Goal: Information Seeking & Learning: Learn about a topic

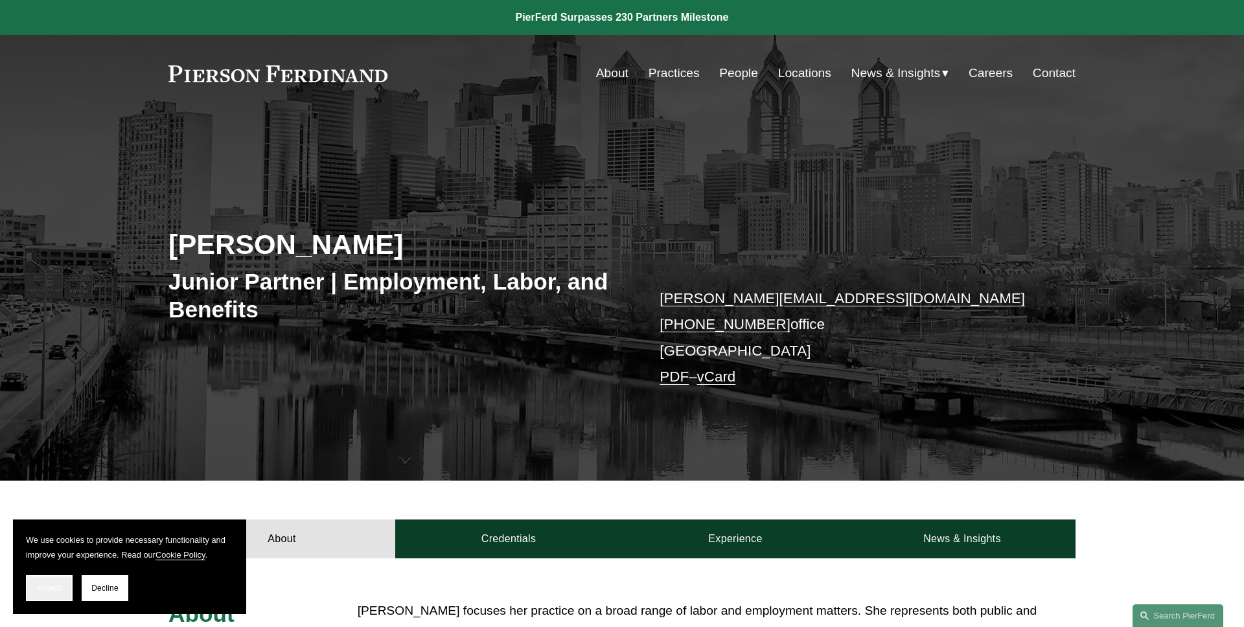
click at [48, 587] on span "Accept" at bounding box center [49, 588] width 25 height 9
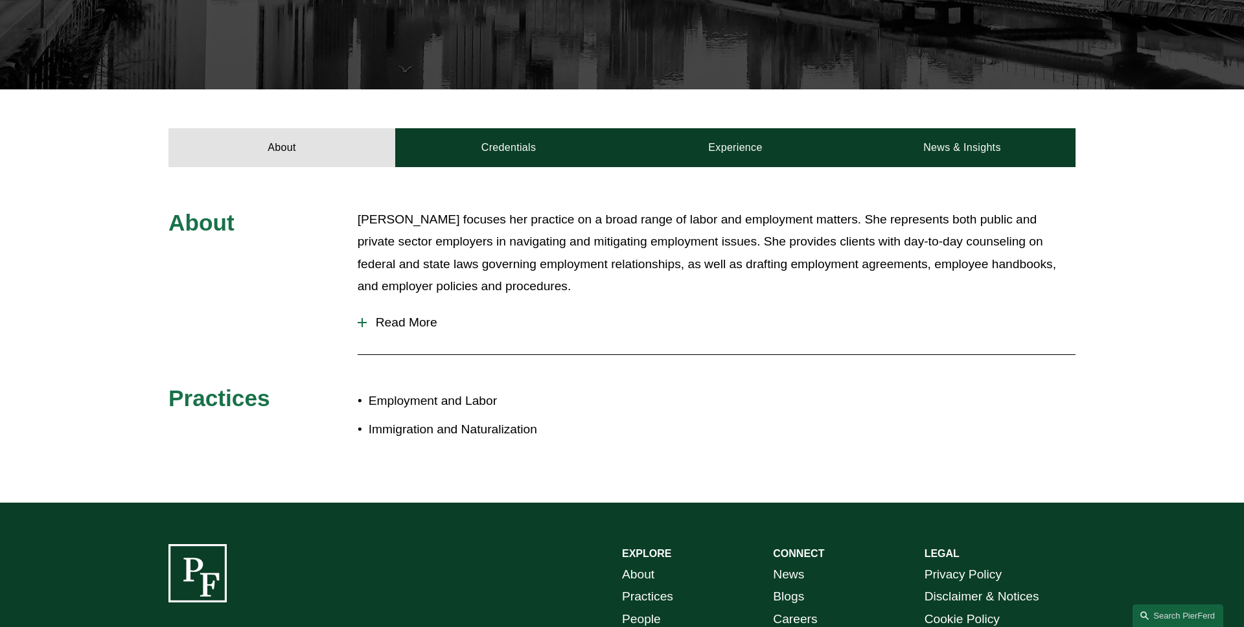
scroll to position [487, 0]
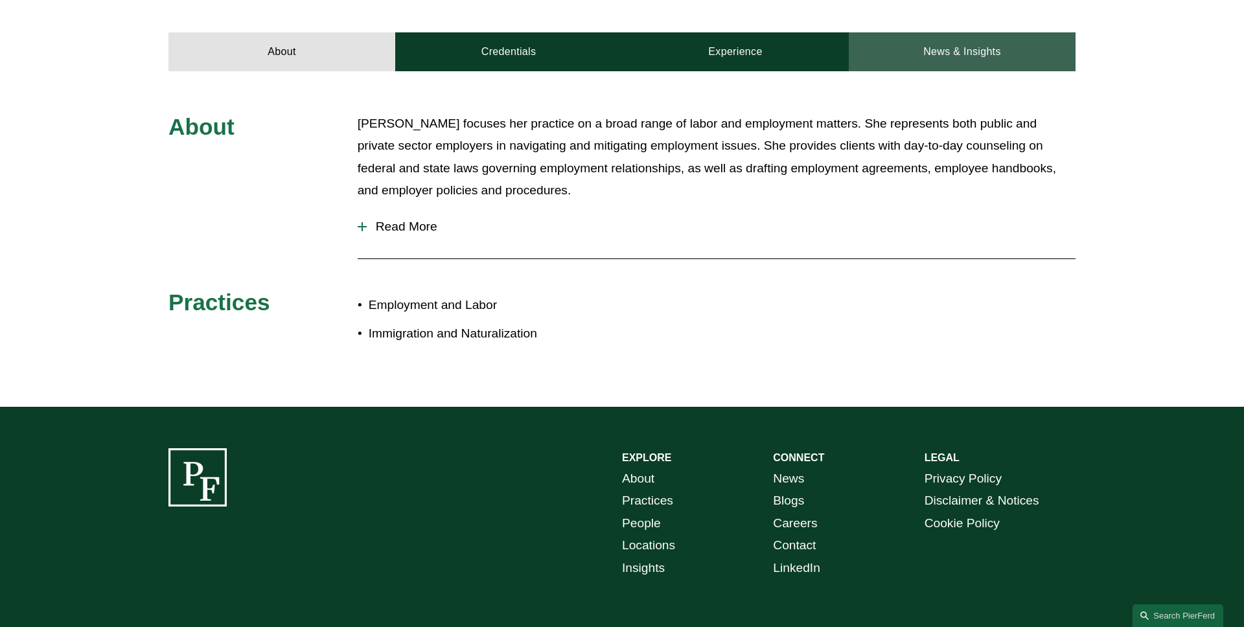
click at [955, 67] on link "News & Insights" at bounding box center [962, 51] width 227 height 39
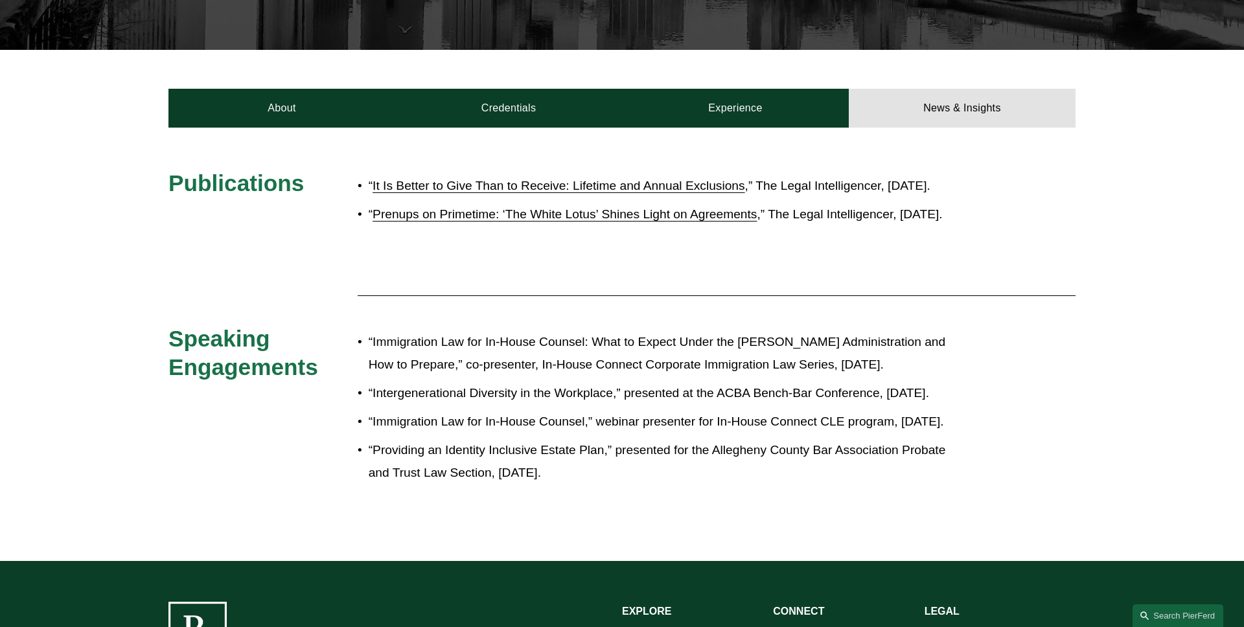
scroll to position [371, 0]
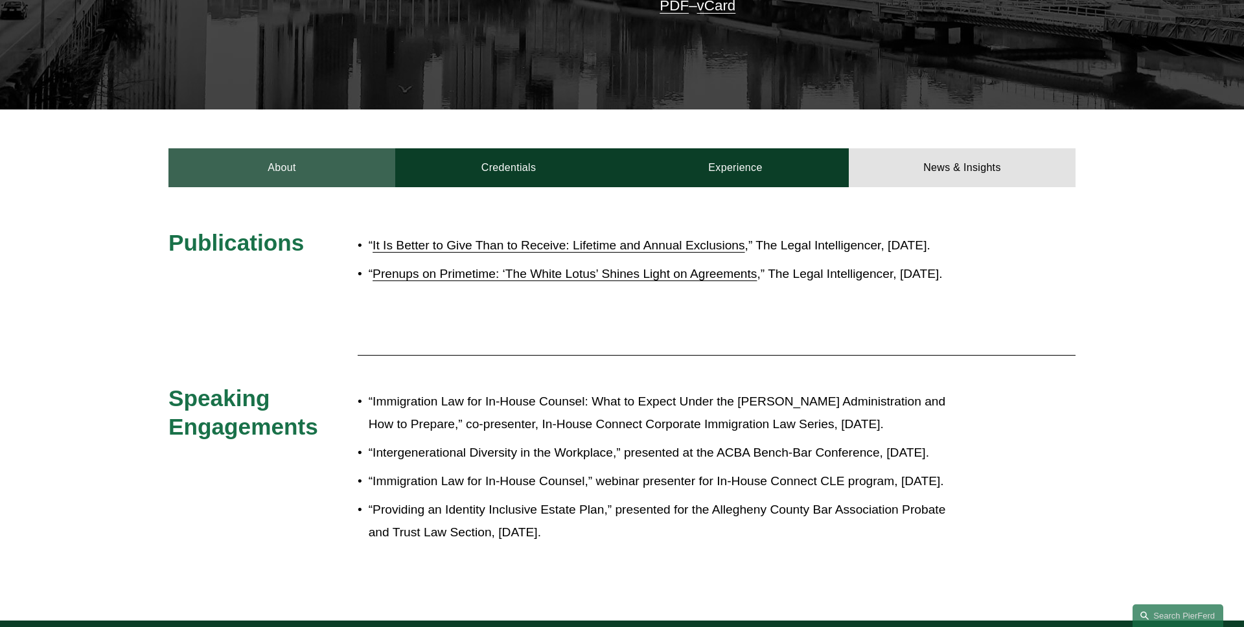
click at [261, 168] on link "About" at bounding box center [282, 167] width 227 height 39
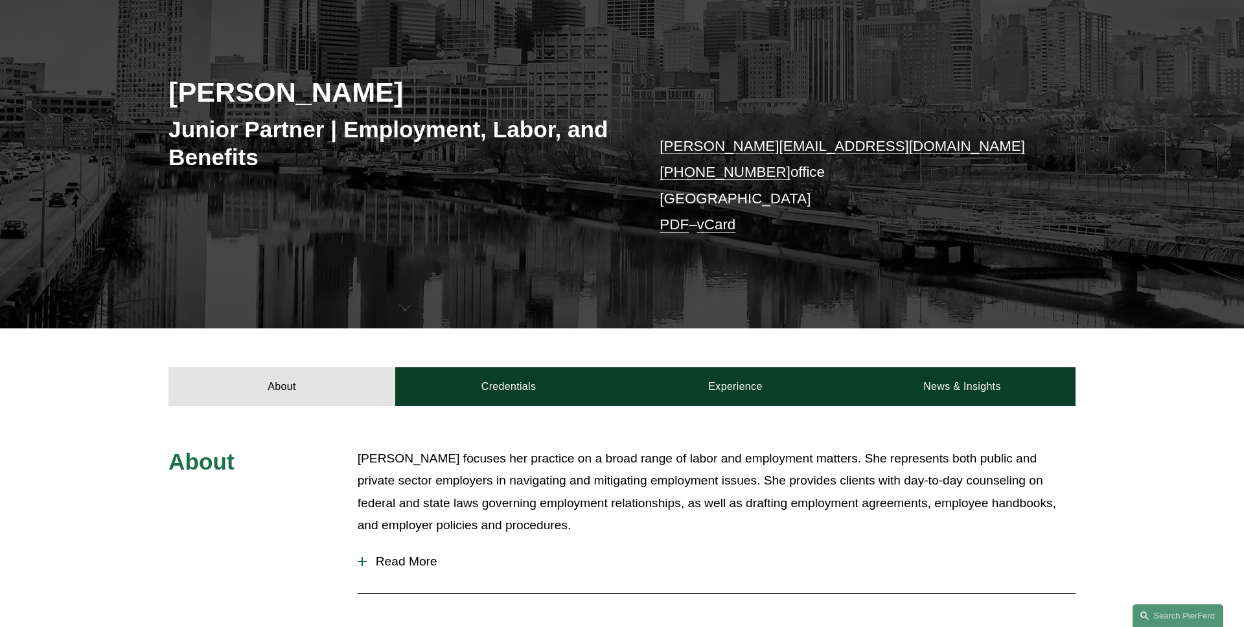
scroll to position [0, 0]
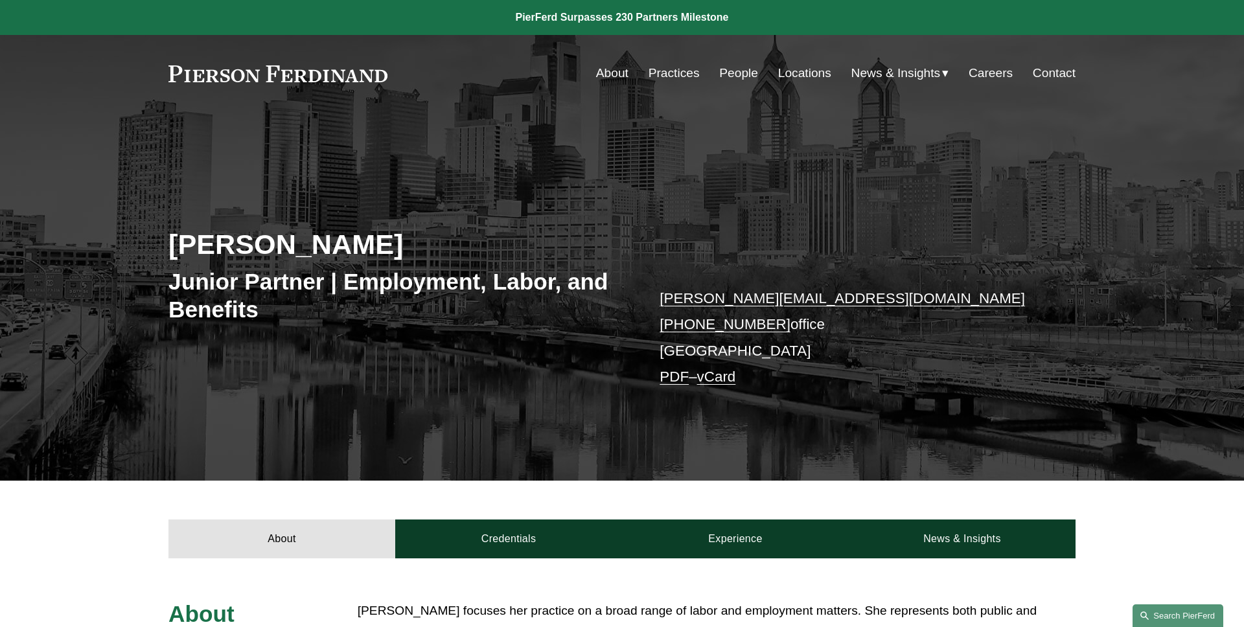
click at [1165, 615] on link "Search this site" at bounding box center [1178, 616] width 91 height 23
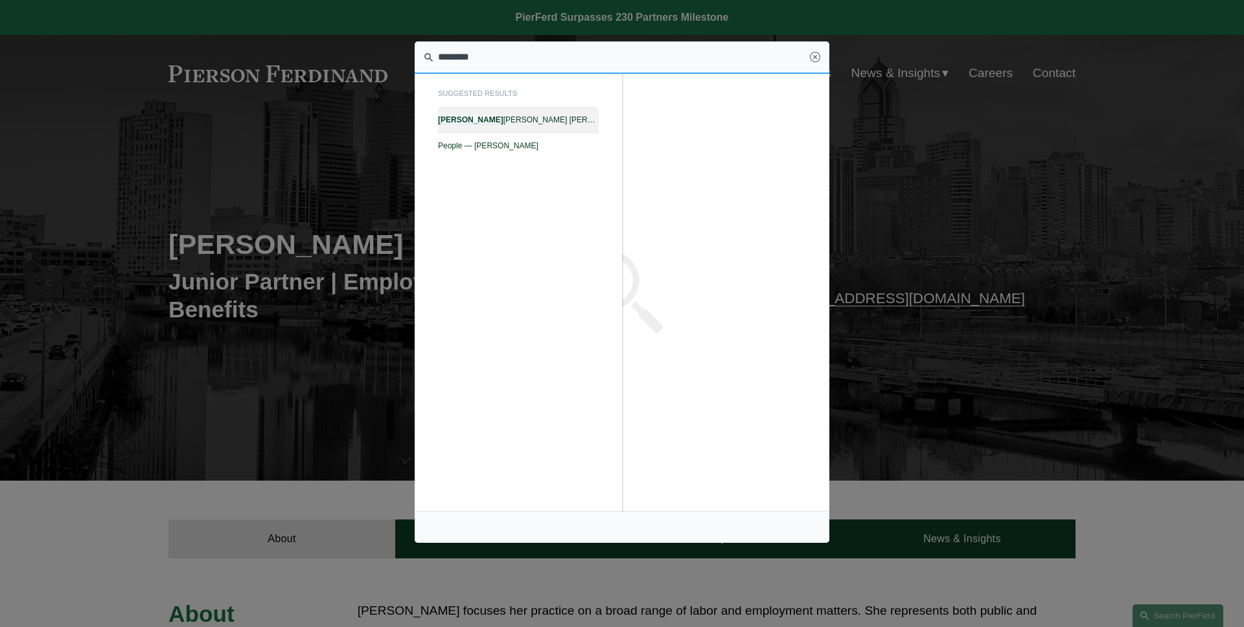
click at [552, 117] on span "Giovanni D. Antonucci Di Cesare — Pierson Ferdinand LLP" at bounding box center [518, 119] width 161 height 9
type input "********"
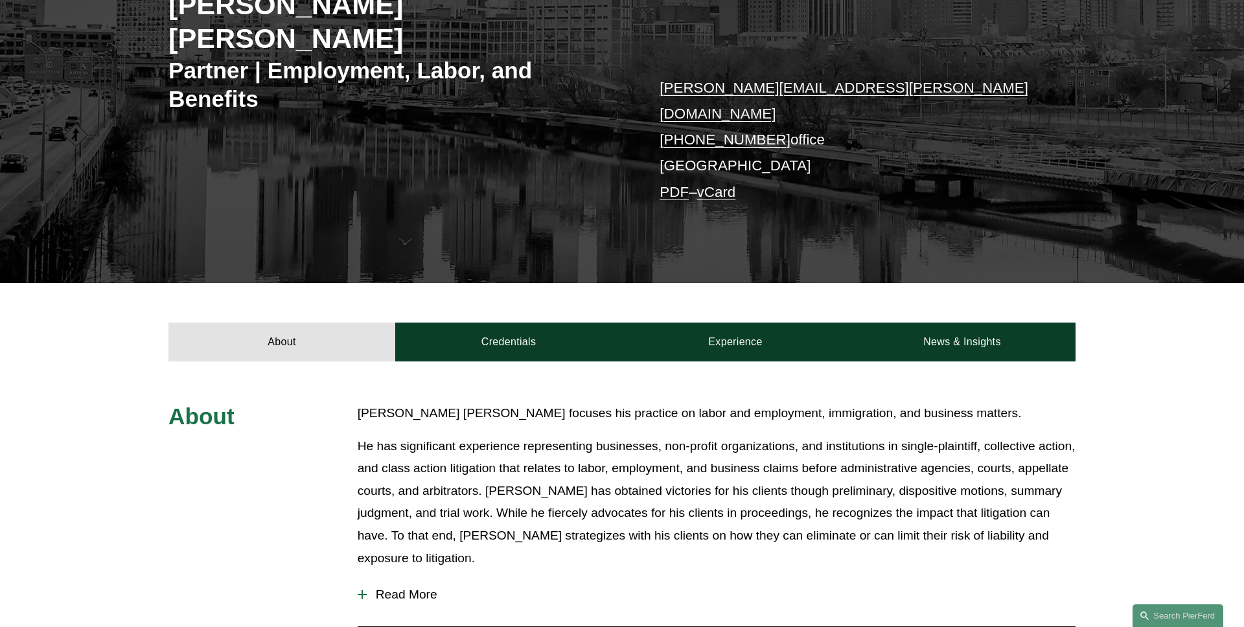
scroll to position [327, 0]
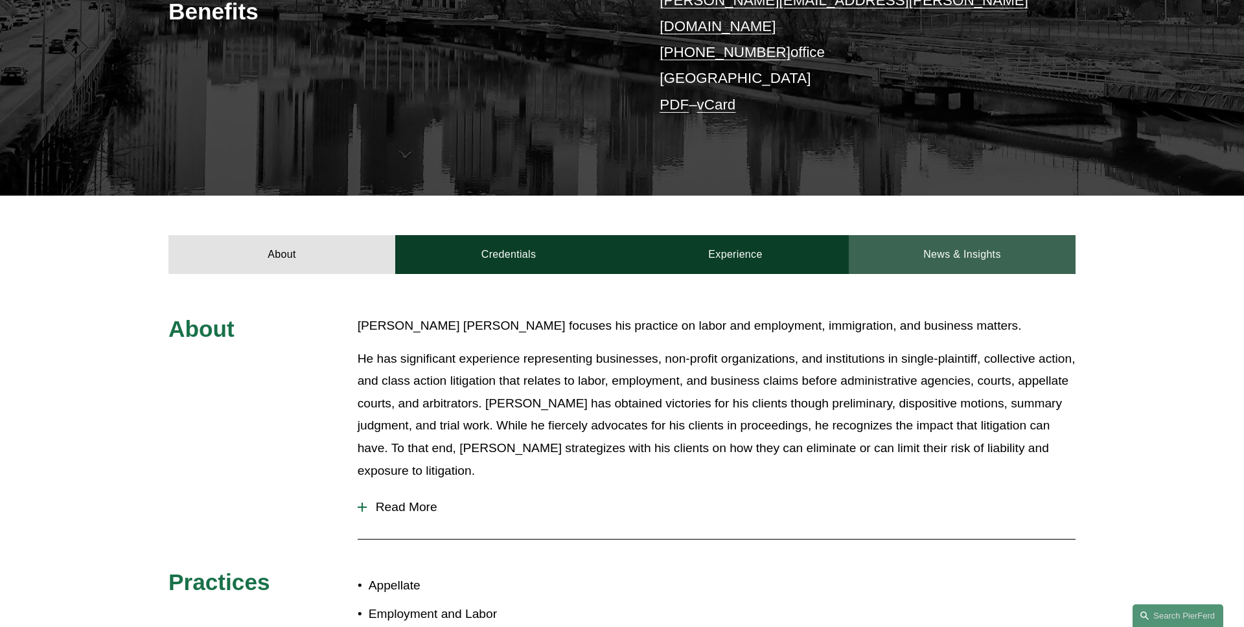
click at [900, 235] on link "News & Insights" at bounding box center [962, 254] width 227 height 39
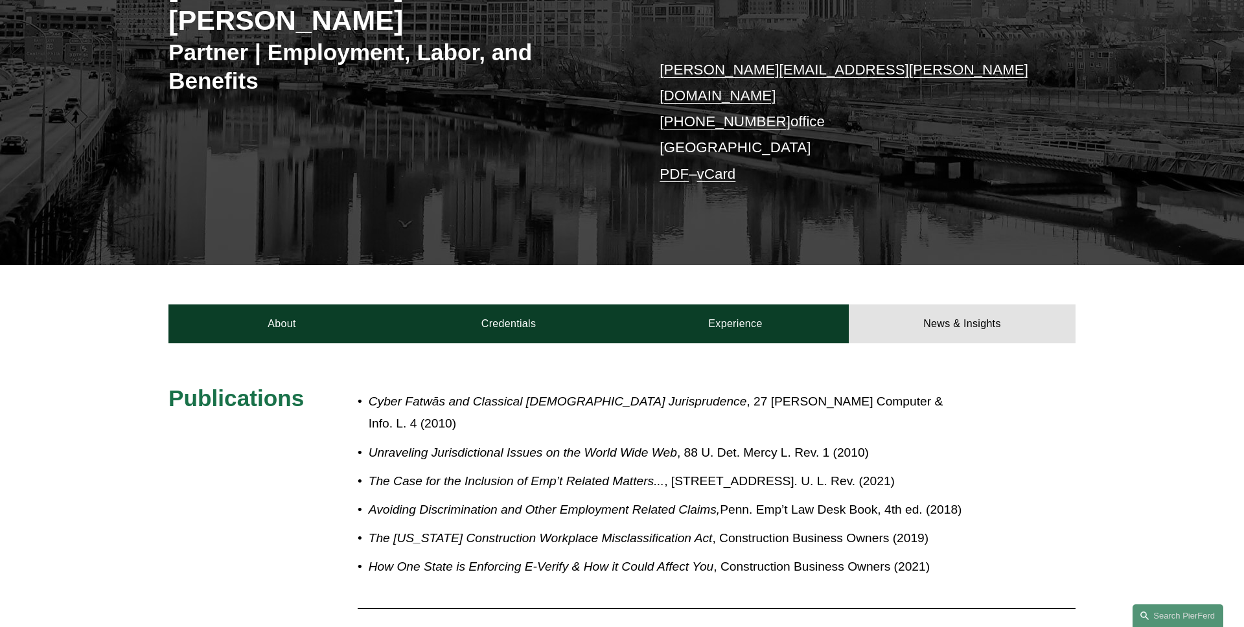
scroll to position [240, 0]
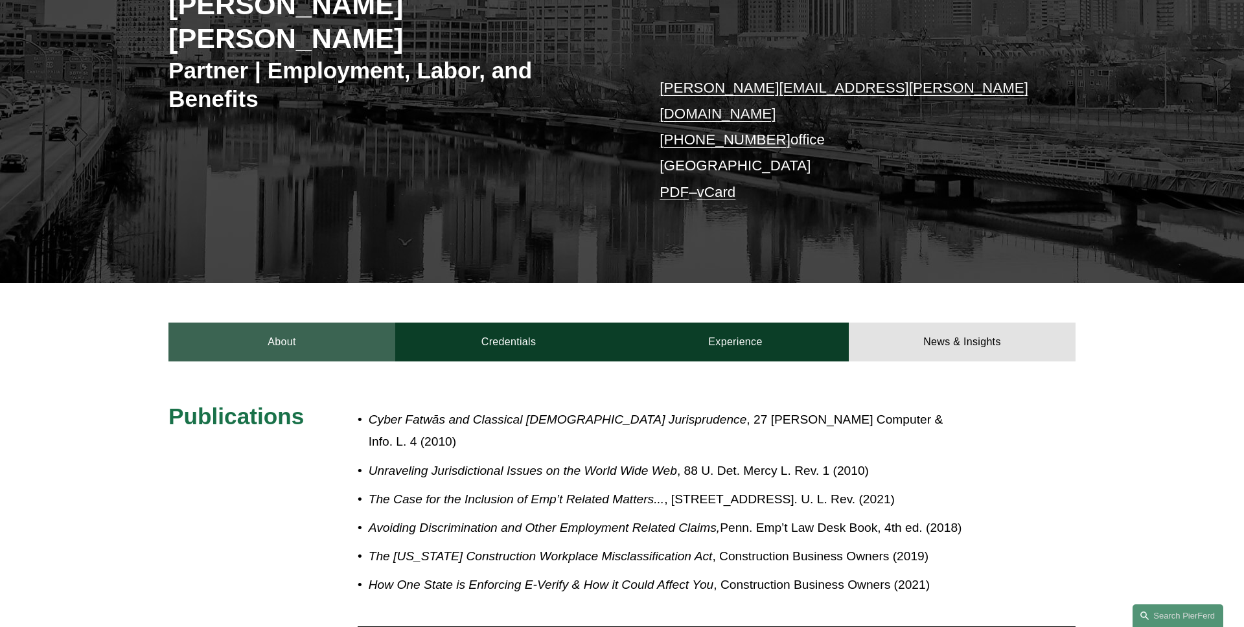
click at [236, 323] on link "About" at bounding box center [282, 342] width 227 height 39
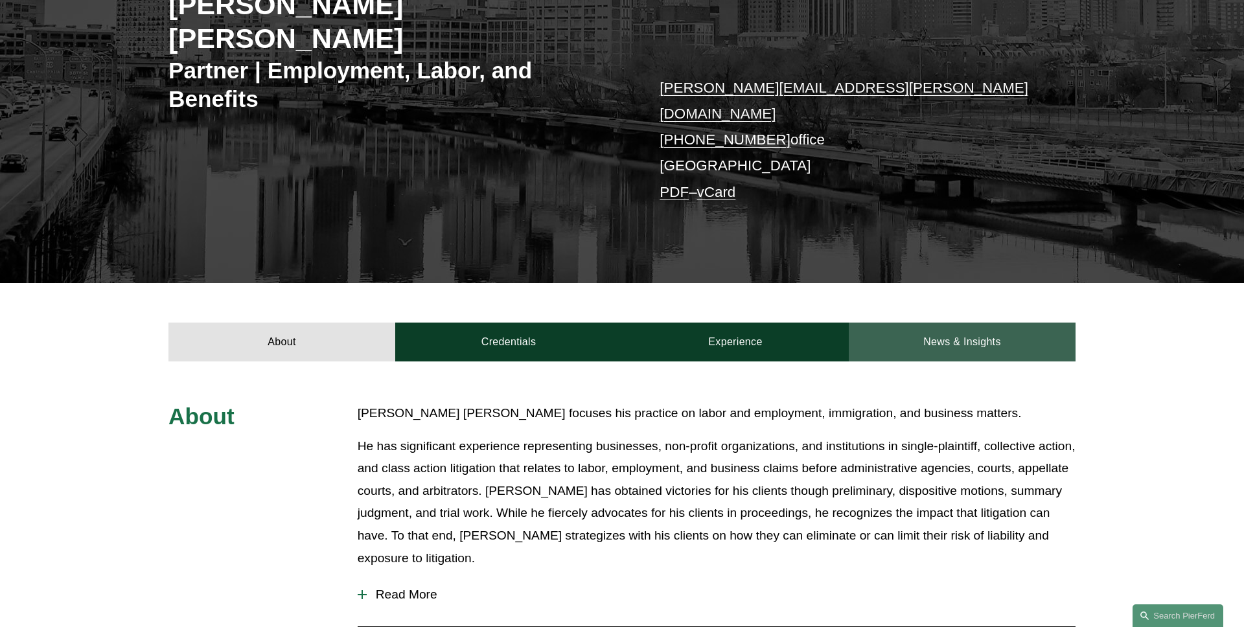
click at [957, 323] on link "News & Insights" at bounding box center [962, 342] width 227 height 39
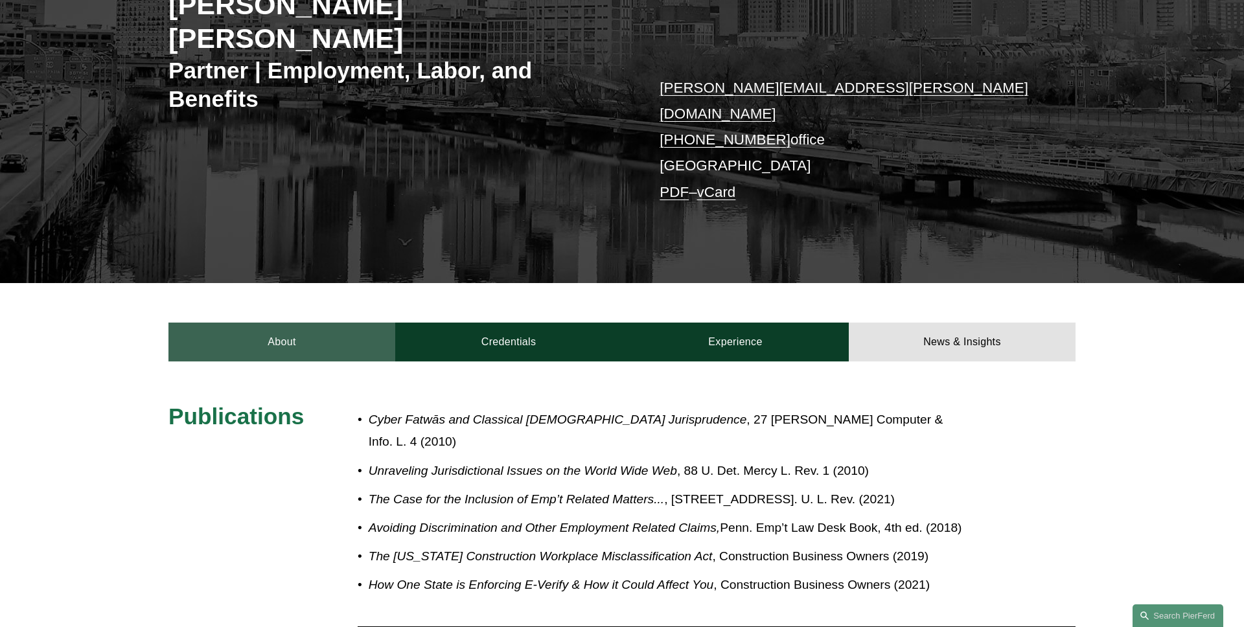
click at [283, 323] on link "About" at bounding box center [282, 342] width 227 height 39
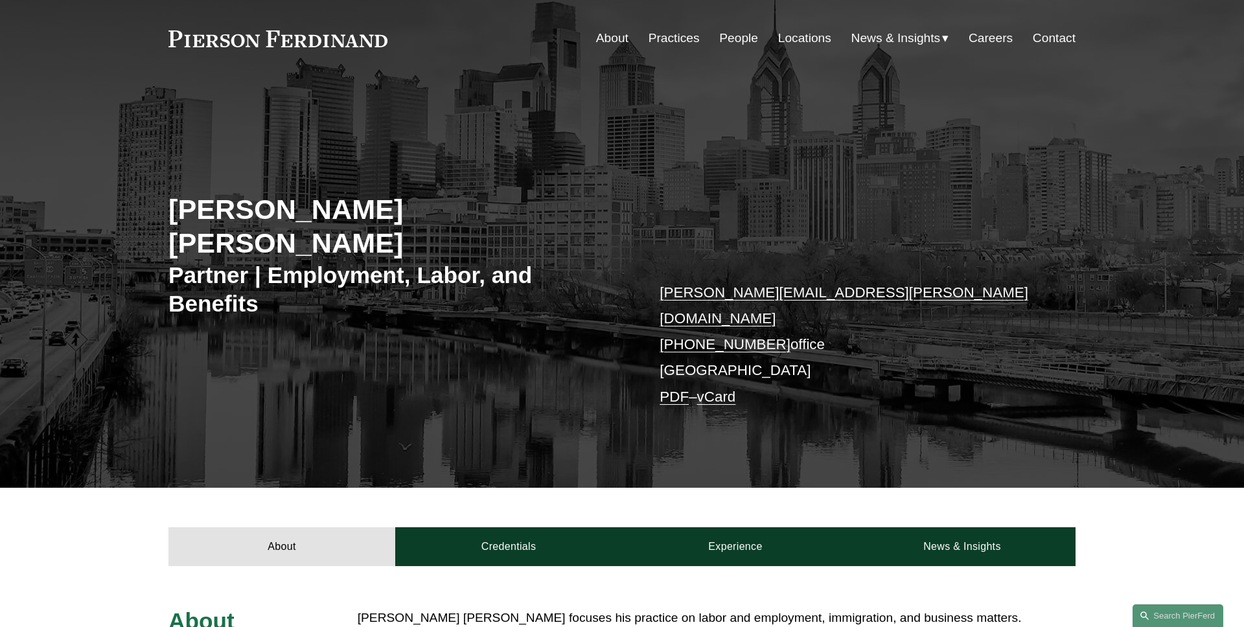
scroll to position [0, 0]
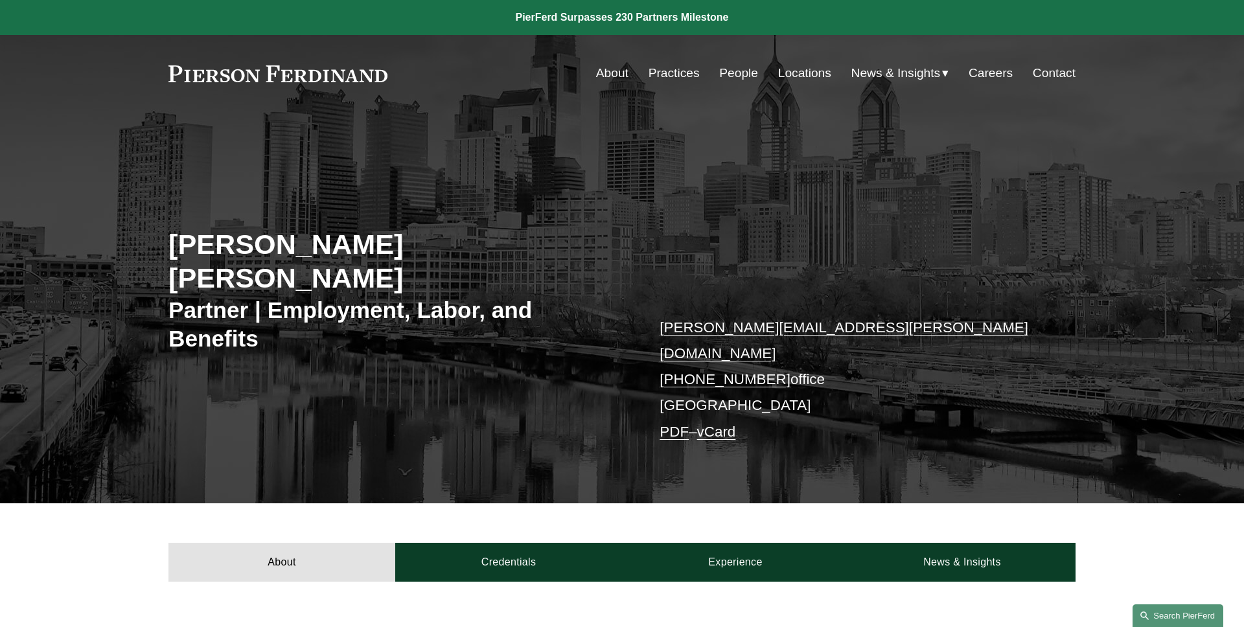
click at [1191, 613] on link "Search this site" at bounding box center [1178, 616] width 91 height 23
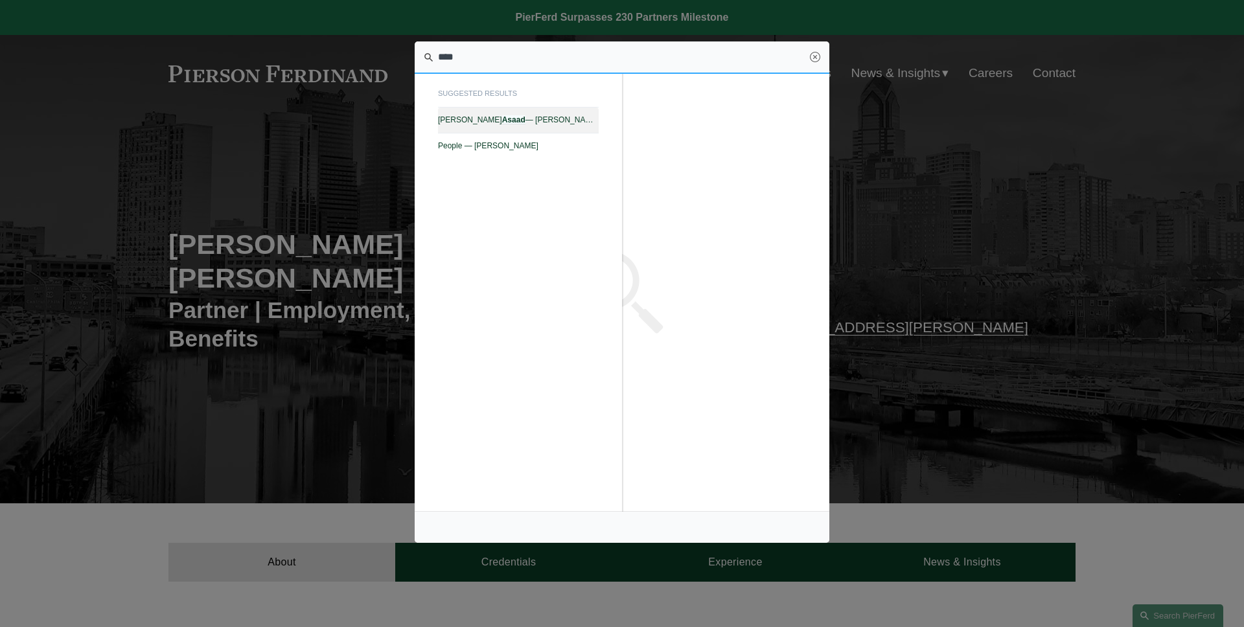
click at [569, 119] on span "Sami Asaad — Pierson Ferdinand LLP" at bounding box center [518, 119] width 161 height 9
type input "****"
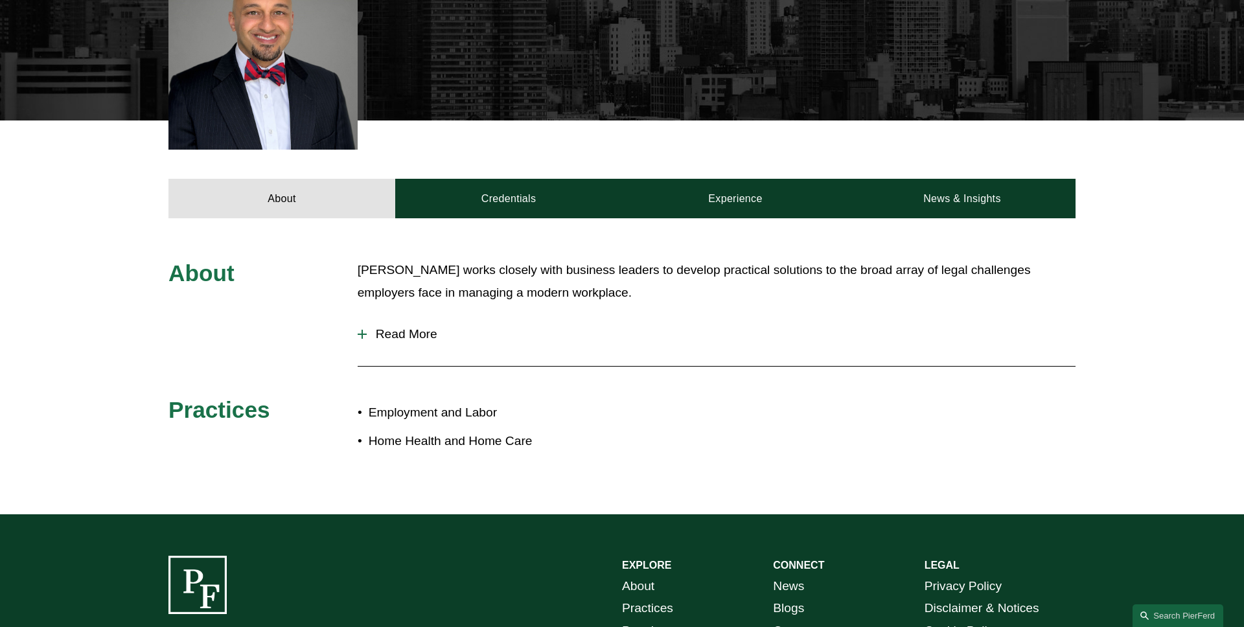
scroll to position [403, 0]
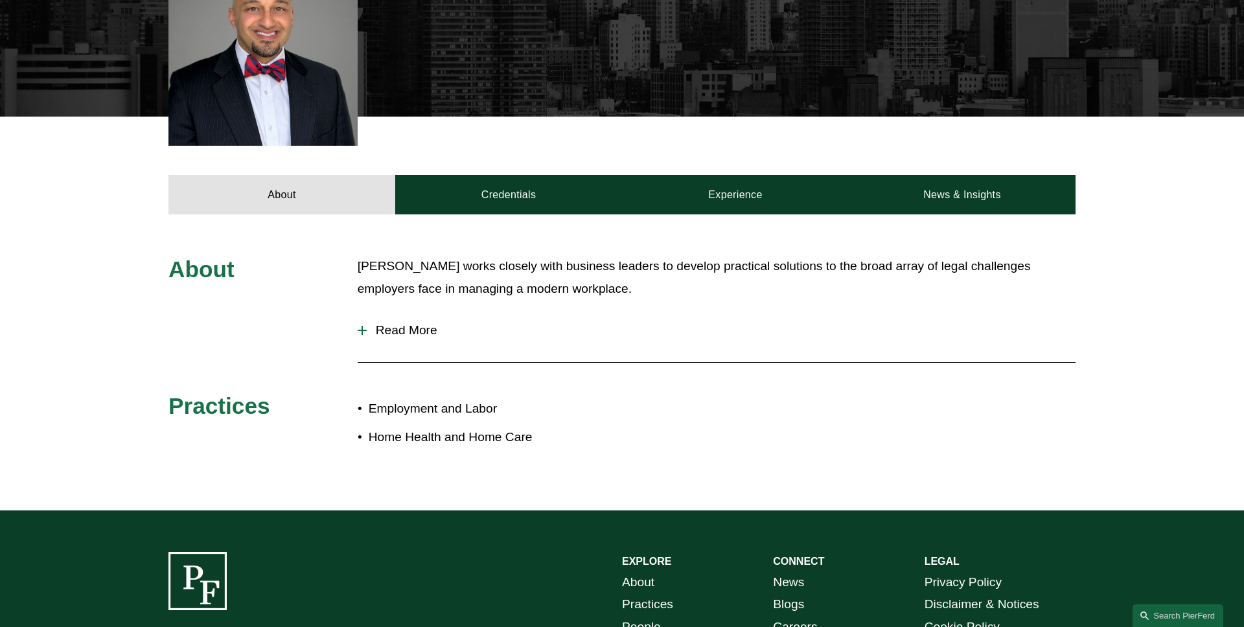
click at [376, 317] on button "Read More" at bounding box center [717, 331] width 718 height 34
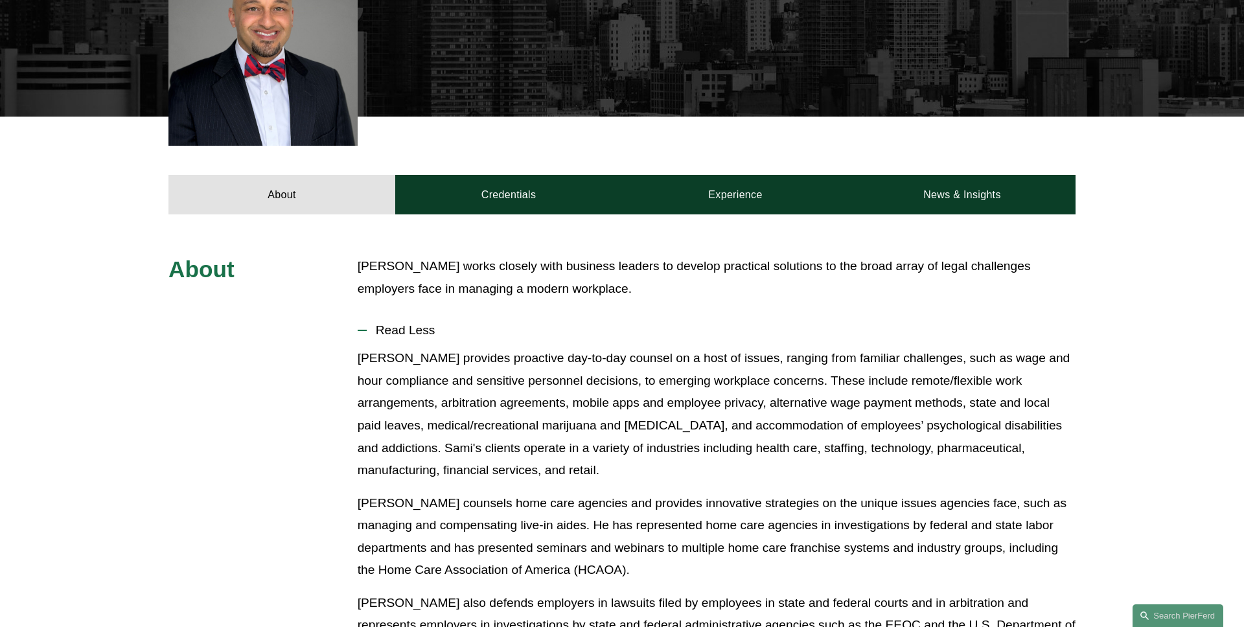
click at [376, 317] on button "Read Less" at bounding box center [717, 331] width 718 height 34
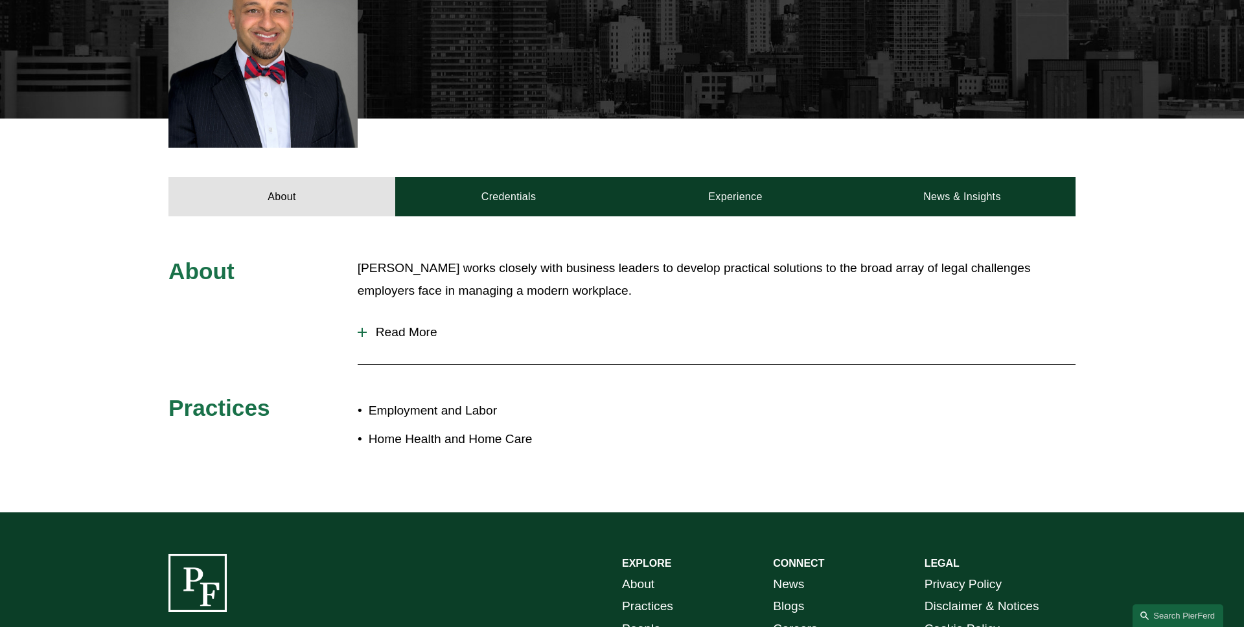
scroll to position [407, 0]
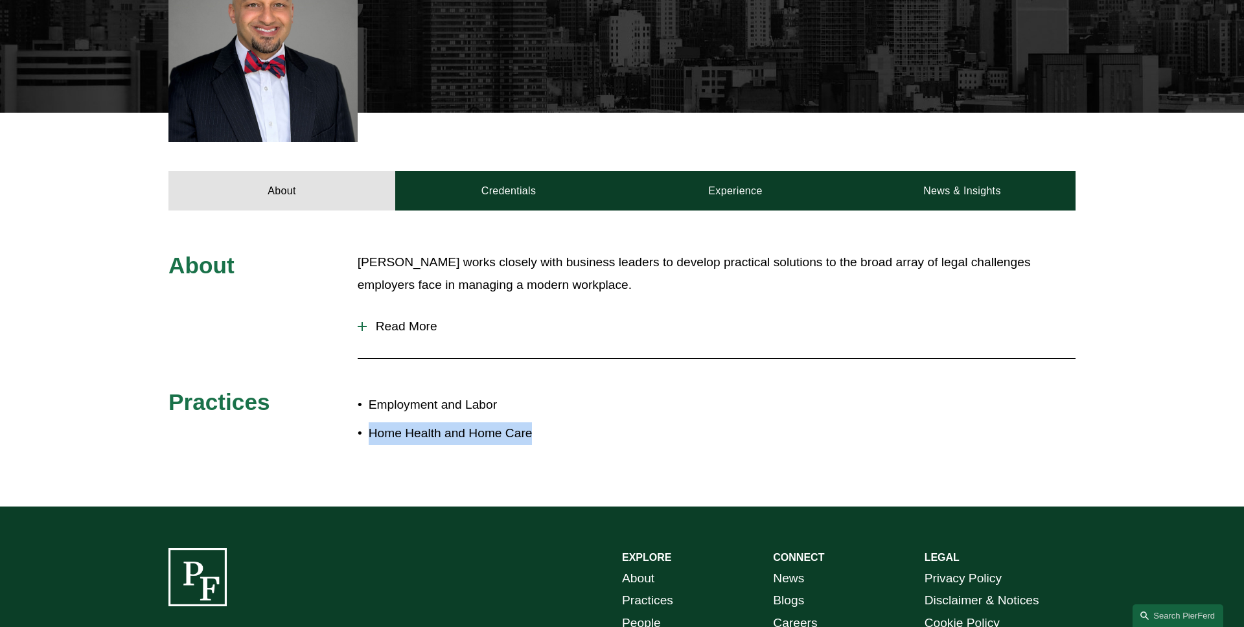
drag, startPoint x: 545, startPoint y: 433, endPoint x: 369, endPoint y: 436, distance: 176.3
click at [369, 436] on p "Home Health and Home Care" at bounding box center [495, 434] width 253 height 23
copy p "Home Health and Home Care"
click at [611, 425] on p "Home Health and Home Care" at bounding box center [495, 434] width 253 height 23
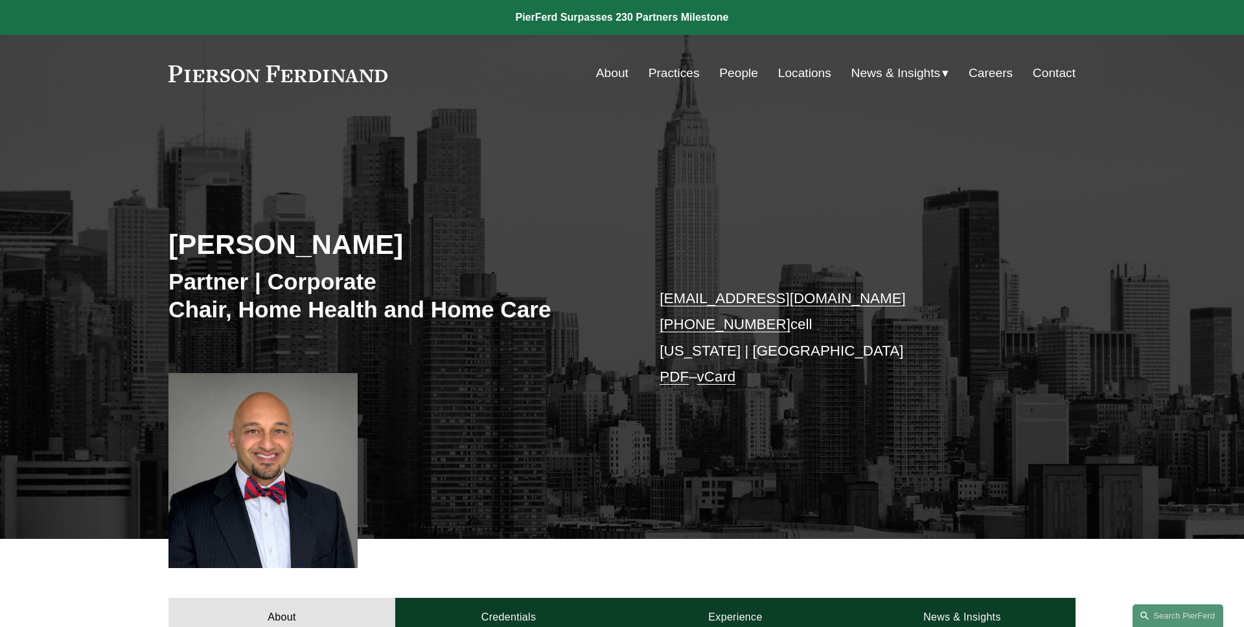
click at [750, 75] on link "People" at bounding box center [738, 73] width 39 height 25
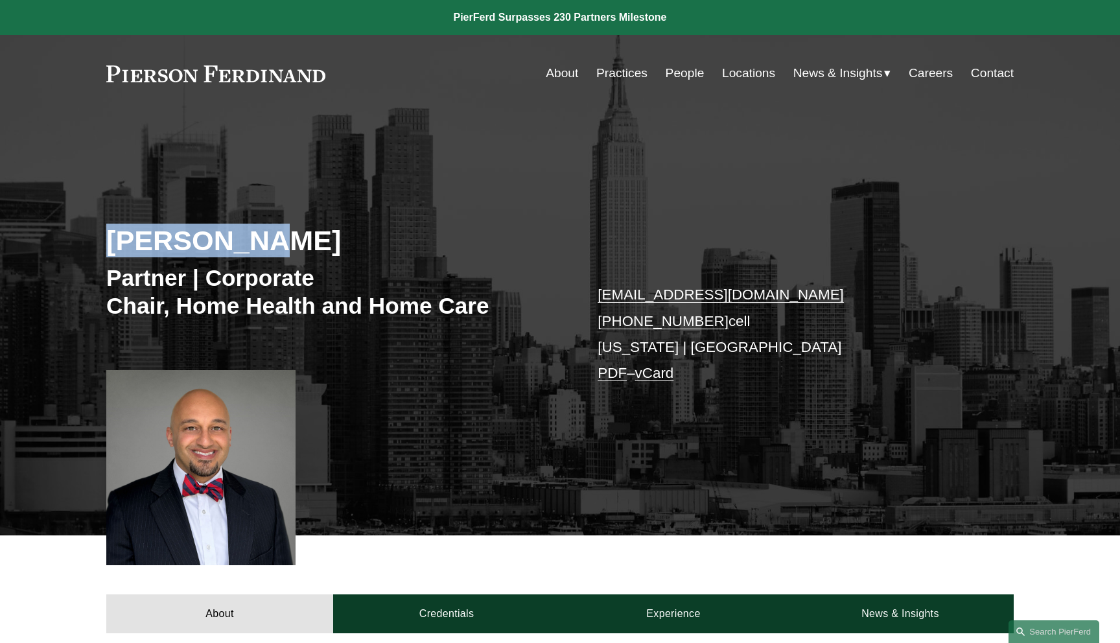
drag, startPoint x: 296, startPoint y: 243, endPoint x: 34, endPoint y: 242, distance: 261.8
click at [34, 242] on div "Sami Asaad Partner | Corporate Chair, Home Health and Home Care sami.asaad@pier…" at bounding box center [560, 341] width 1120 height 390
copy h2 "[PERSON_NAME]"
click at [34, 242] on div "Sami Asaad Partner | Corporate Chair, Home Health and Home Care sami.asaad@pier…" at bounding box center [560, 341] width 1120 height 390
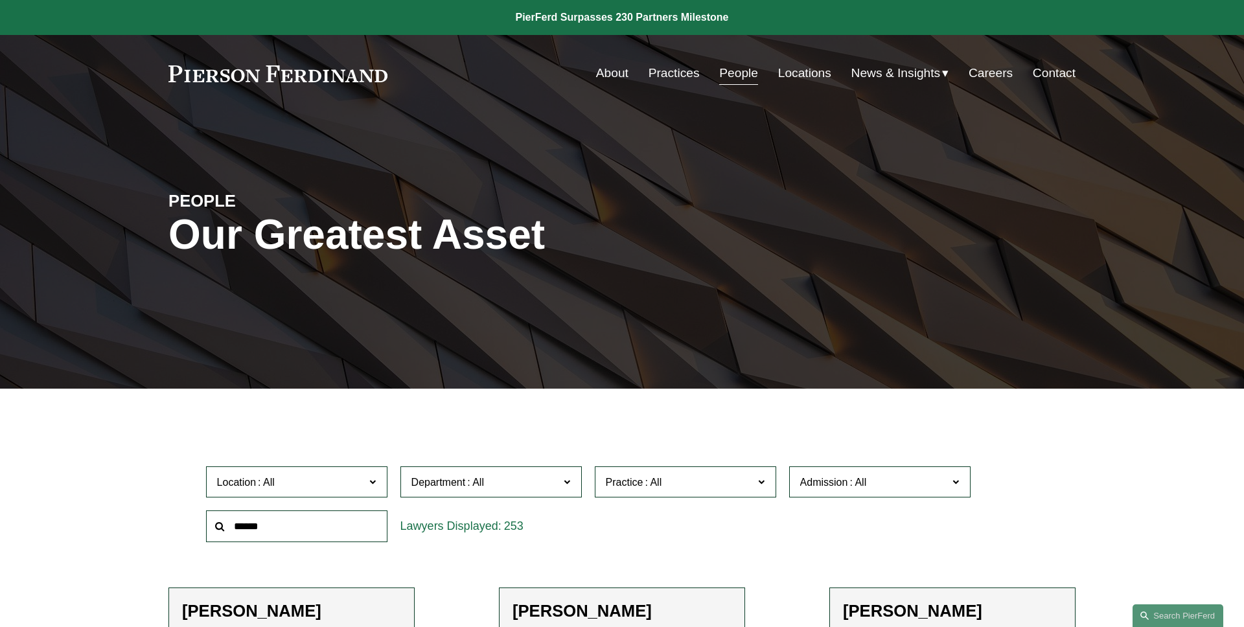
click at [660, 73] on link "Practices" at bounding box center [674, 73] width 51 height 25
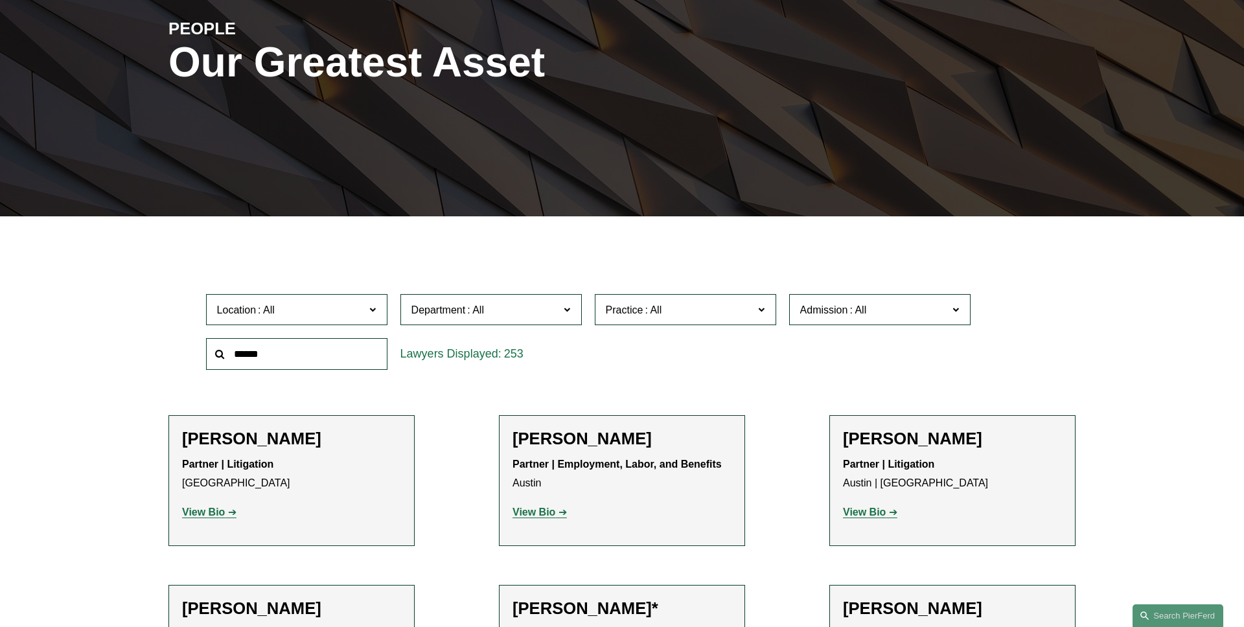
scroll to position [205, 0]
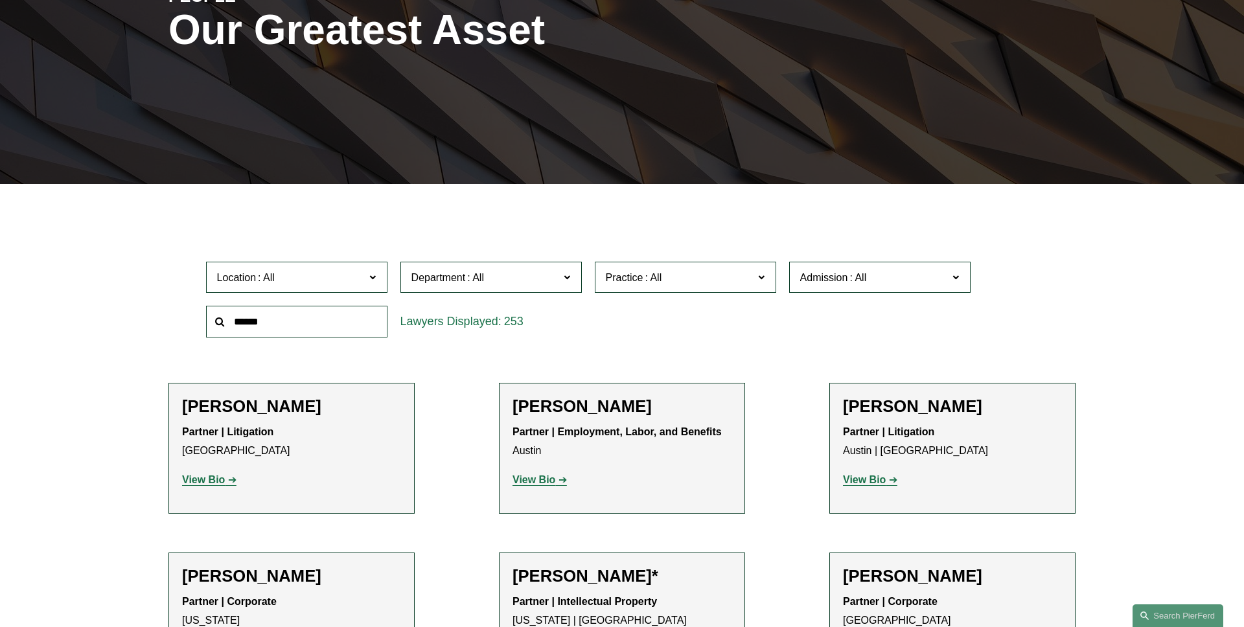
click at [661, 281] on span at bounding box center [653, 277] width 21 height 11
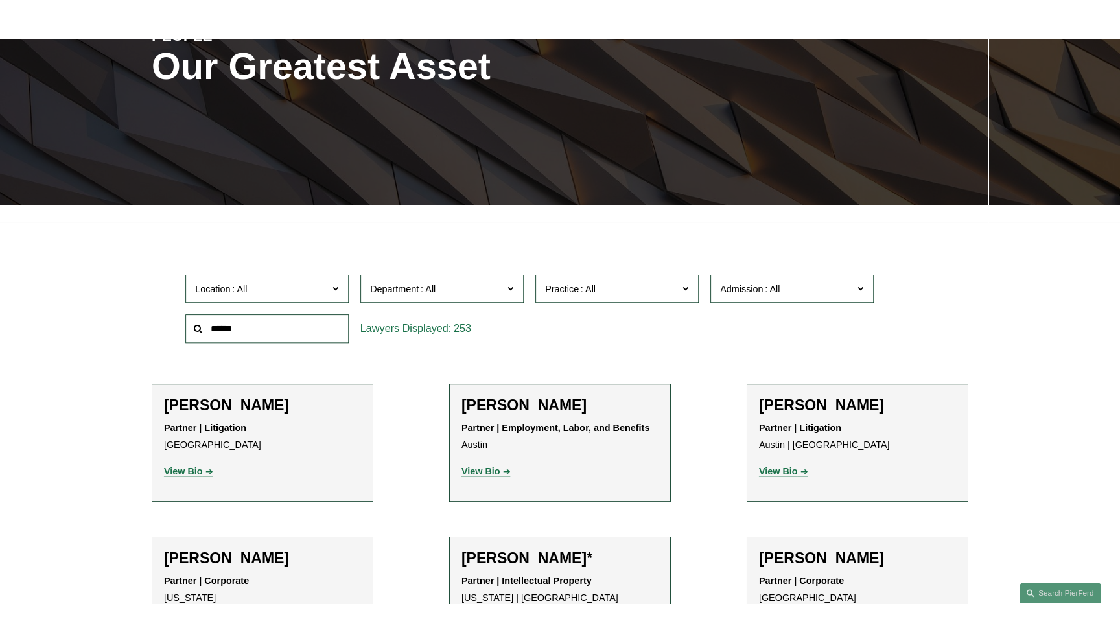
scroll to position [1119, 0]
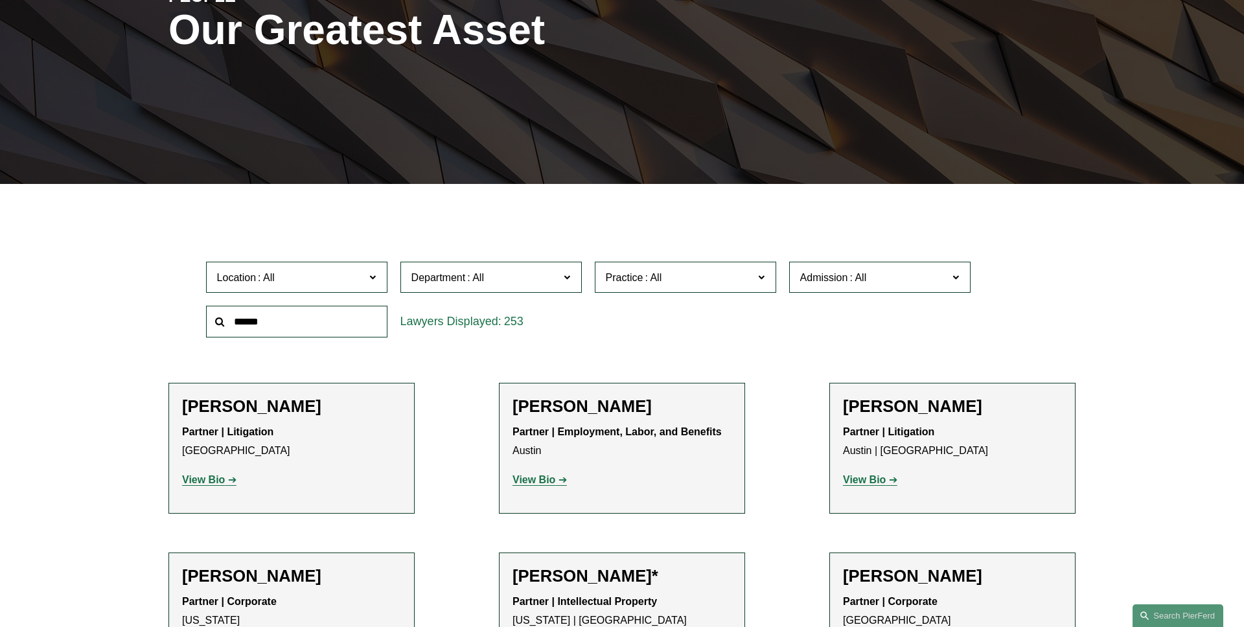
click at [0, 0] on link "Home Health and Home Care" at bounding box center [0, 0] width 0 height 0
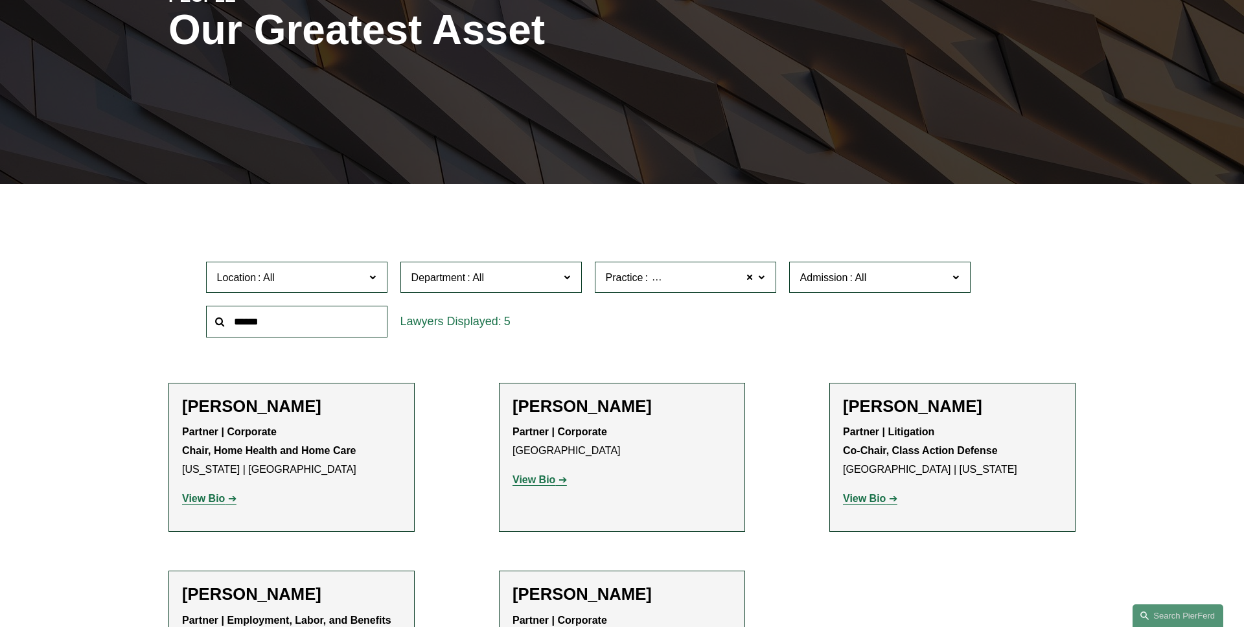
click at [64, 282] on div "Filter Location All Atlanta Austin Boston Charlotte Chicago Cincinnati Clevelan…" at bounding box center [622, 471] width 1244 height 535
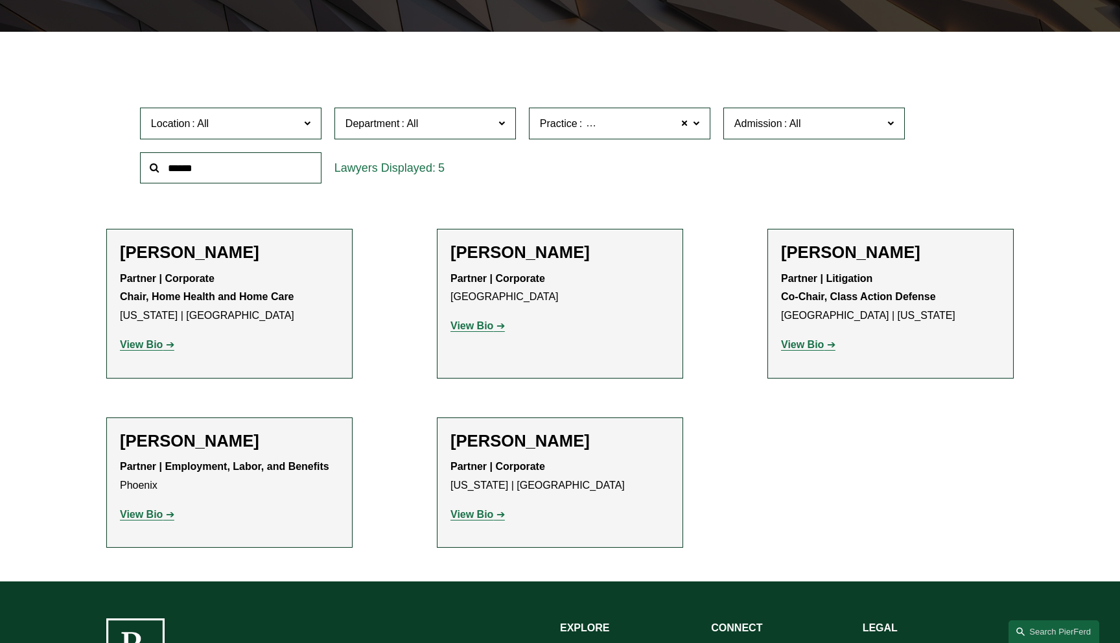
scroll to position [369, 0]
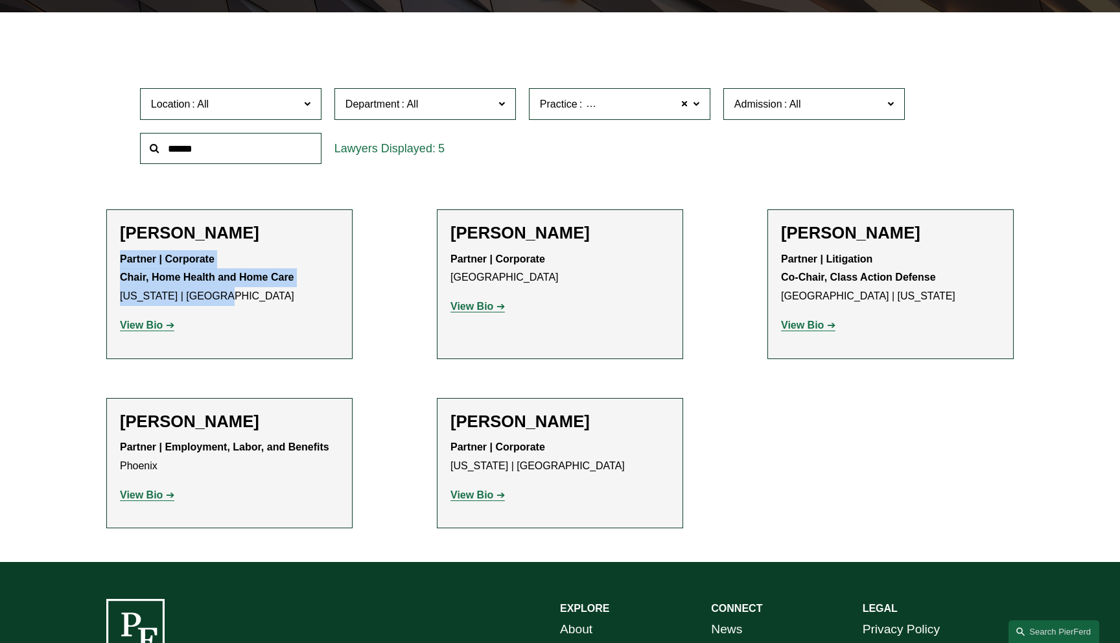
drag, startPoint x: 209, startPoint y: 292, endPoint x: 111, endPoint y: 257, distance: 103.5
click at [111, 257] on li "Sami Asaad Partner | Corporate Chair, Home Health and Home Care New York | Prin…" at bounding box center [229, 283] width 246 height 149
copy p "Partner | Corporate Chair, Home Health and Home Care New York | Princeton"
click at [67, 248] on div "Filter Location All Atlanta Austin Boston Charlotte Chicago Cincinnati Clevelan…" at bounding box center [560, 297] width 1120 height 530
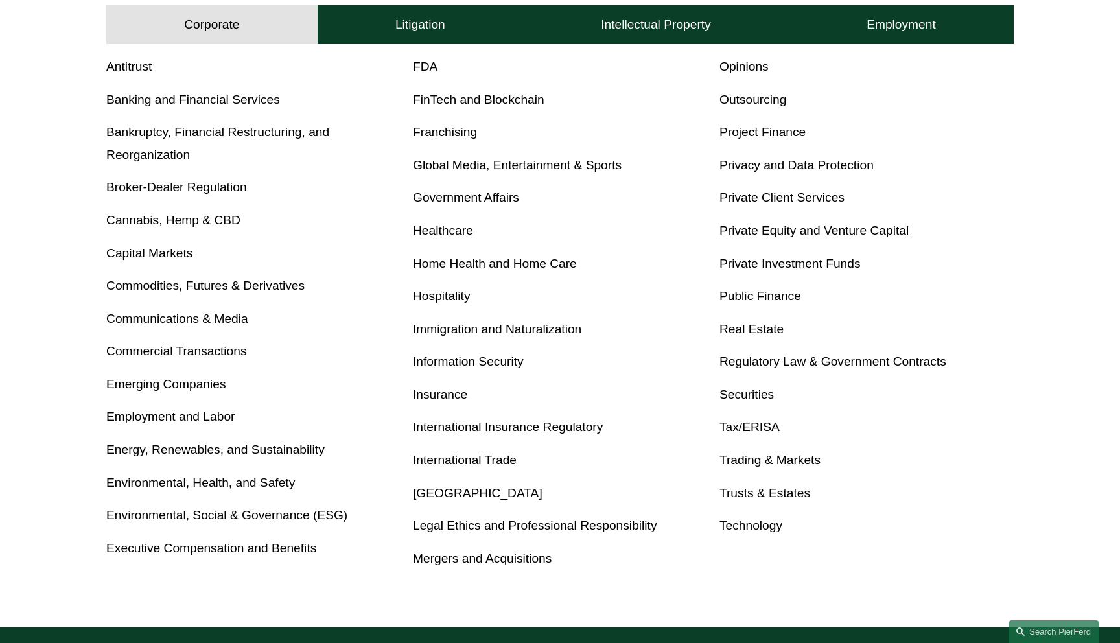
scroll to position [544, 0]
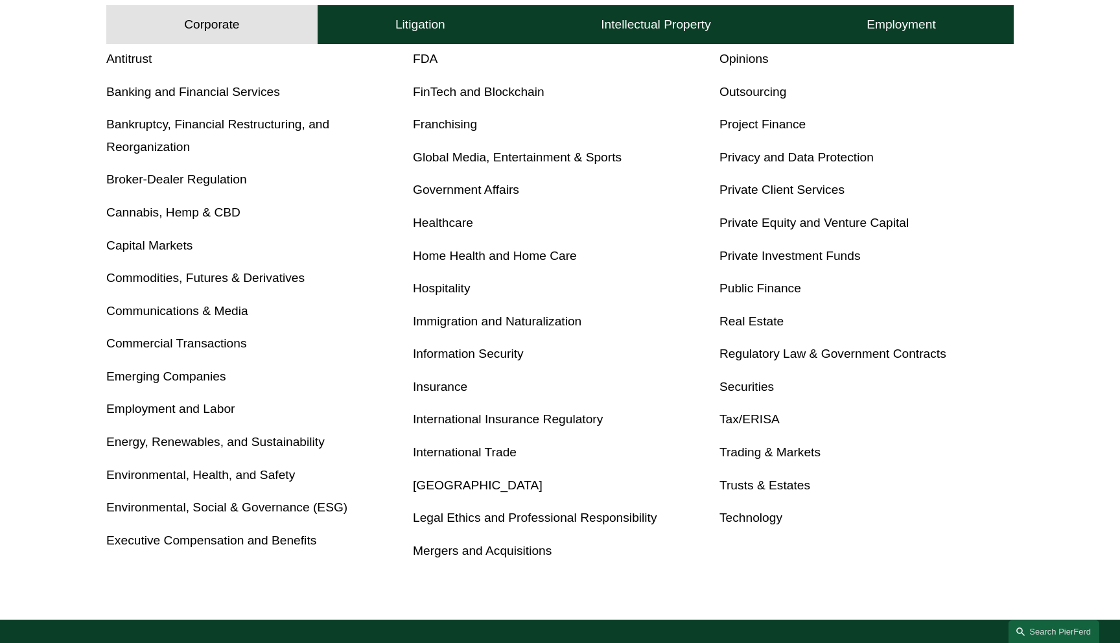
click at [490, 261] on link "Home Health and Home Care" at bounding box center [495, 256] width 164 height 14
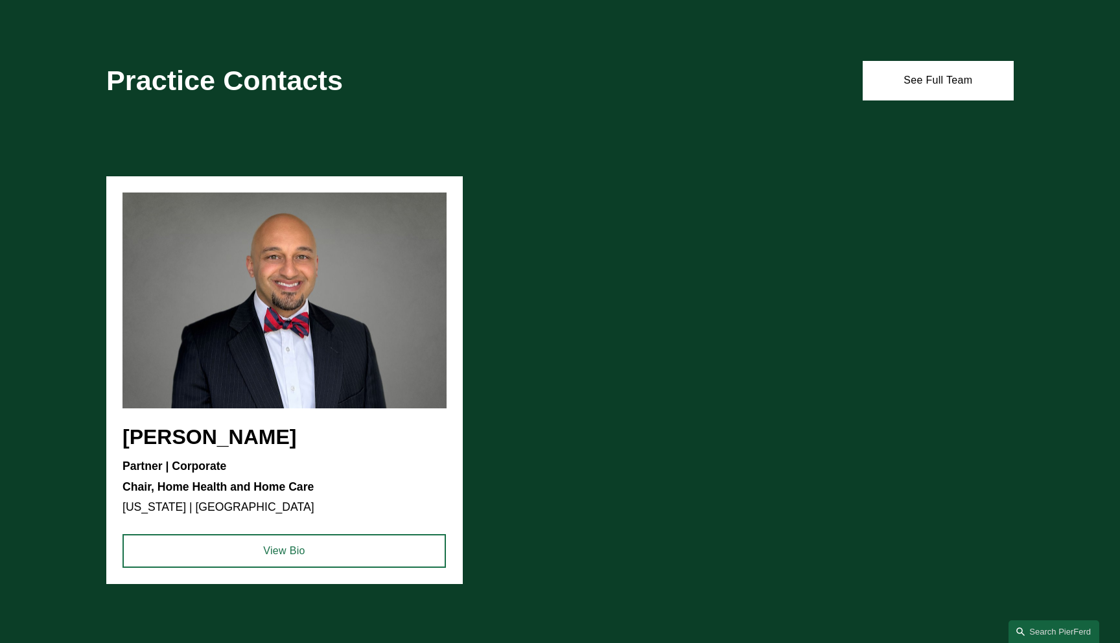
scroll to position [1279, 0]
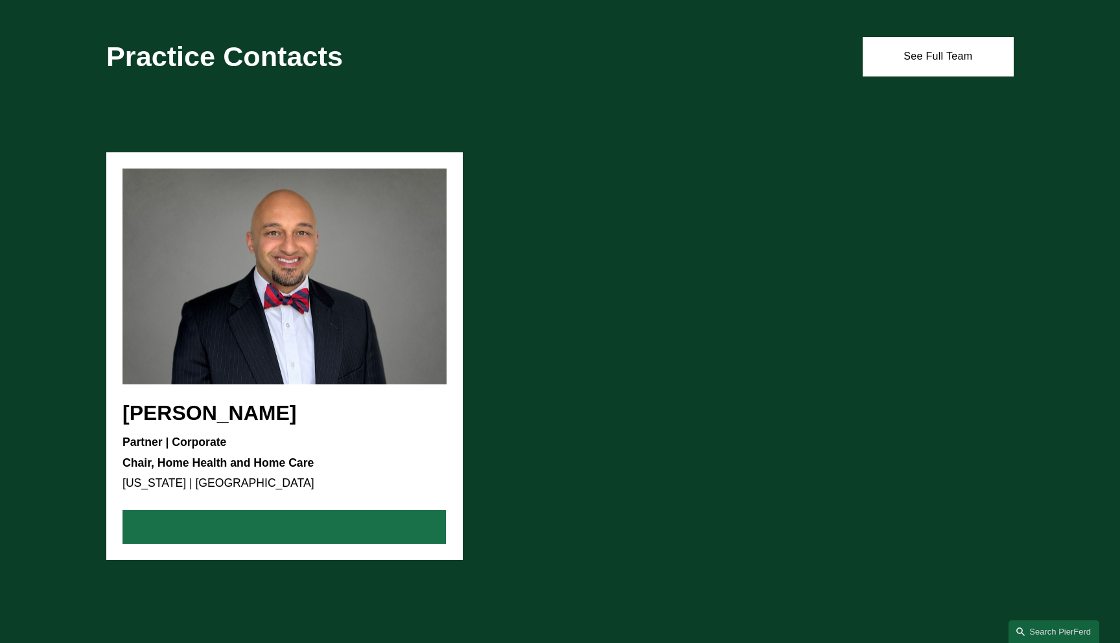
click at [347, 511] on link "View Bio" at bounding box center [283, 527] width 323 height 34
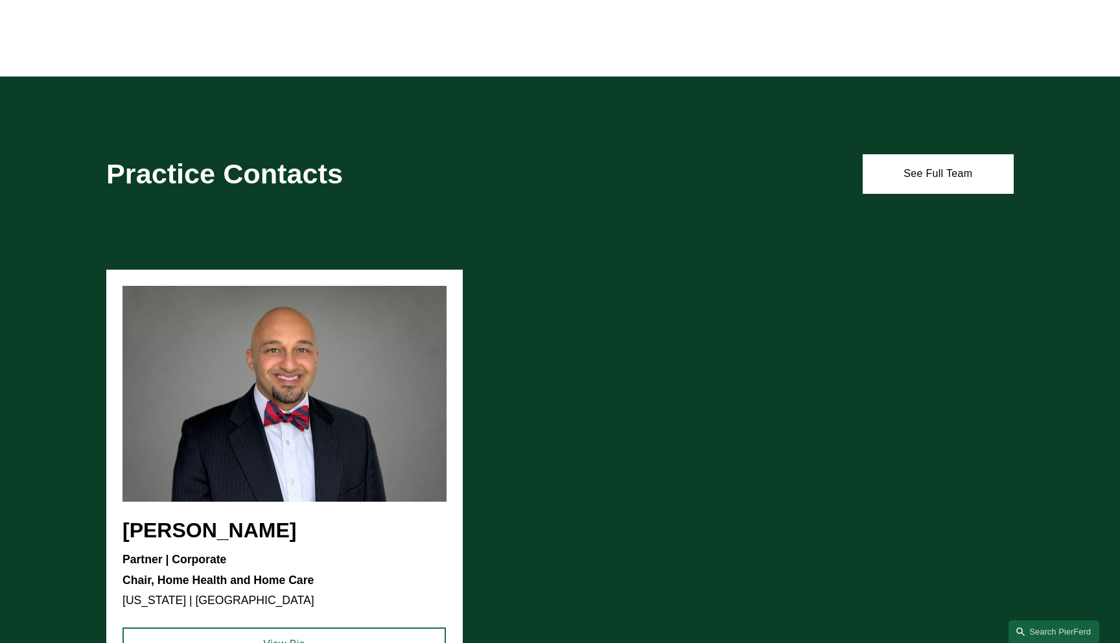
scroll to position [1140, 0]
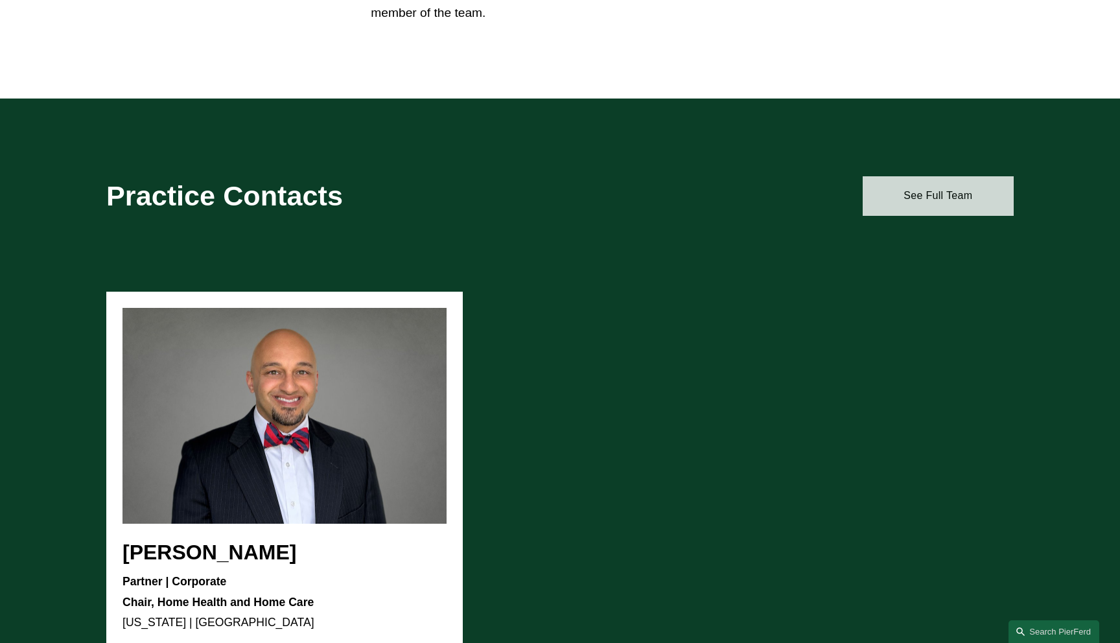
click at [921, 184] on link "See Full Team" at bounding box center [938, 195] width 151 height 39
click at [209, 139] on div "Practice Contacts See Full Team" at bounding box center [560, 177] width 1120 height 156
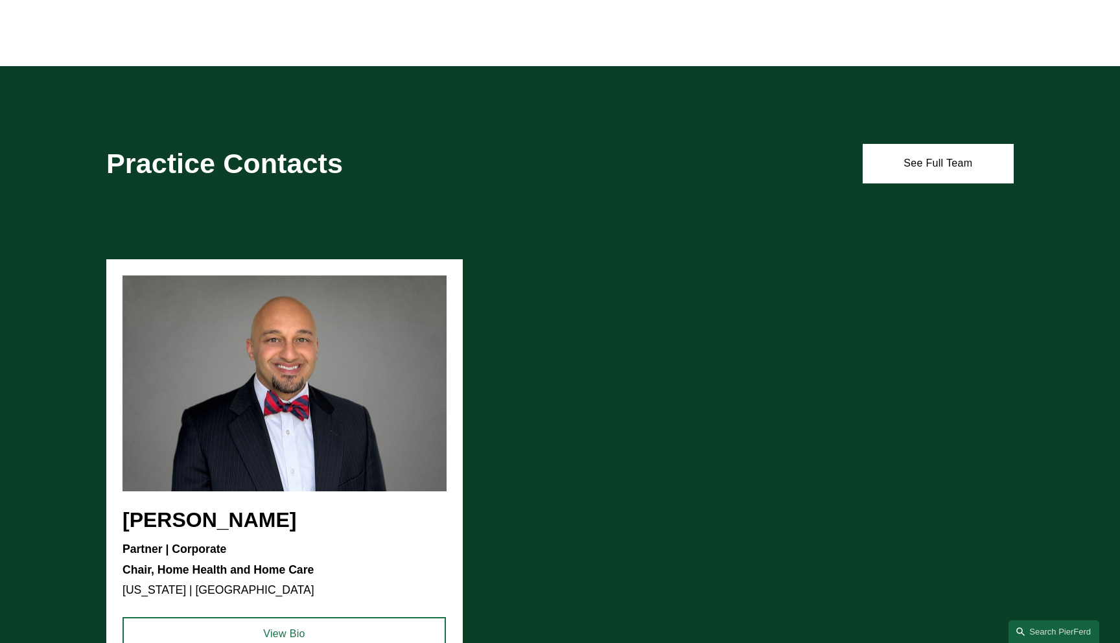
scroll to position [1225, 0]
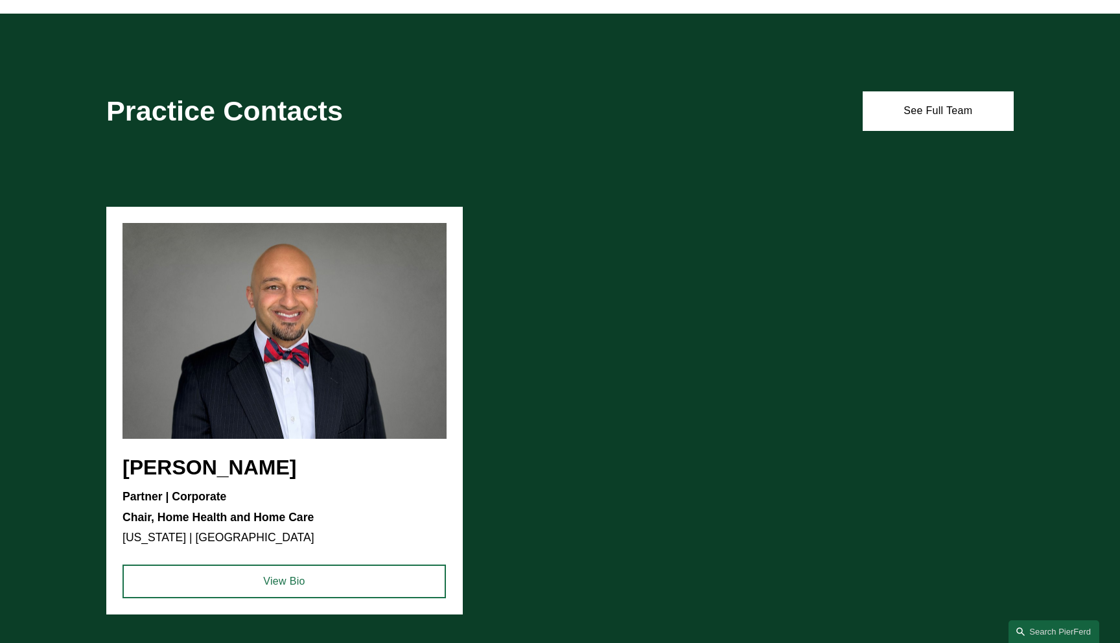
click at [704, 224] on ul "Sami Asaad Partner | Corporate Chair, Home Health and Home Care New York | Prin…" at bounding box center [559, 411] width 907 height 408
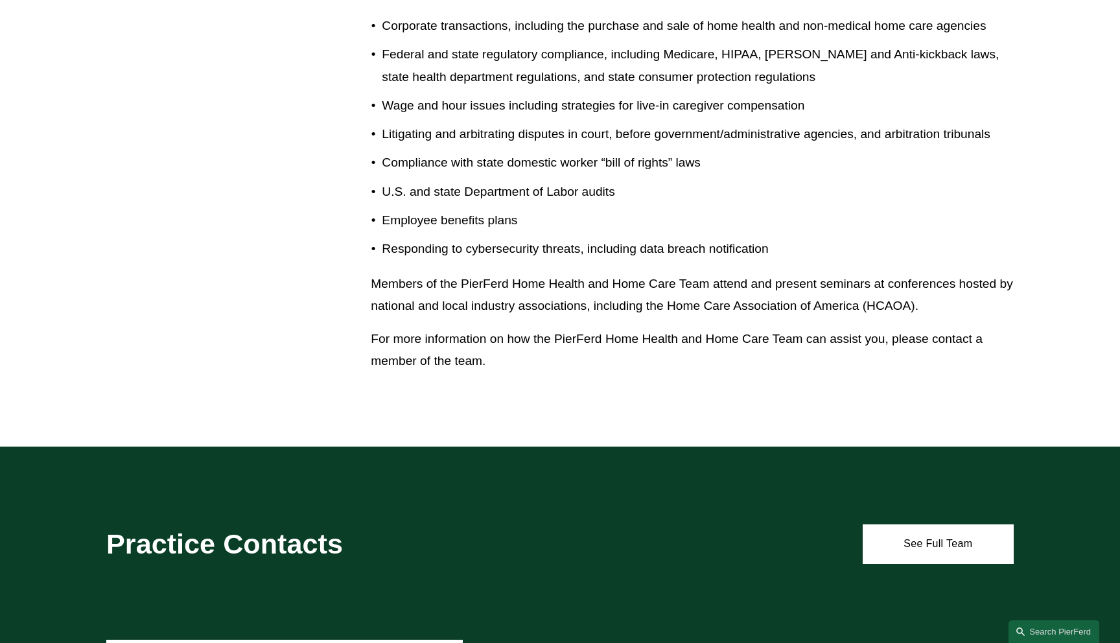
scroll to position [1220, 0]
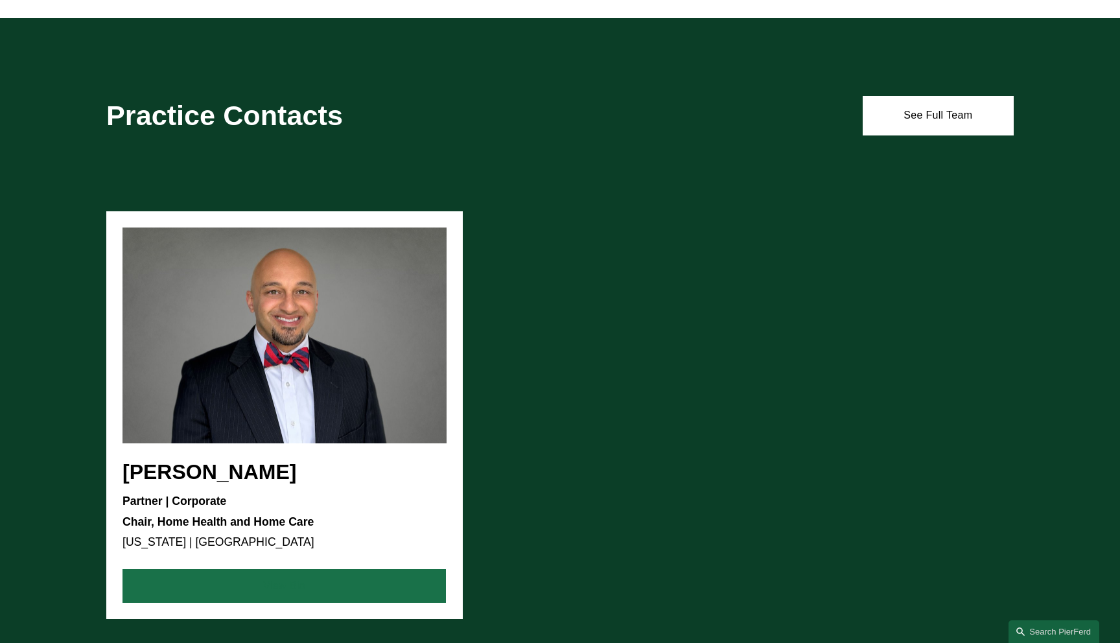
click at [304, 600] on link "View Bio" at bounding box center [283, 586] width 323 height 34
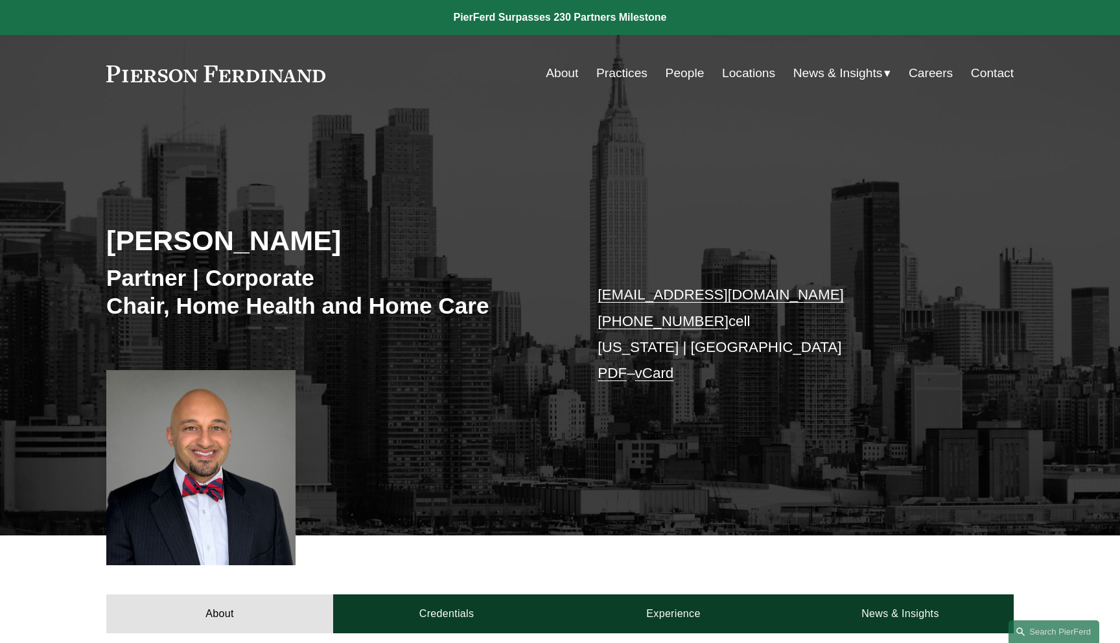
click at [616, 376] on link "PDF" at bounding box center [612, 373] width 29 height 16
